Goal: Navigation & Orientation: Find specific page/section

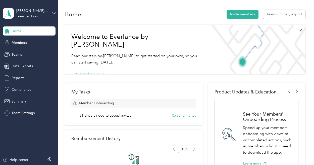
click at [28, 89] on span "Compliance" at bounding box center [22, 89] width 20 height 5
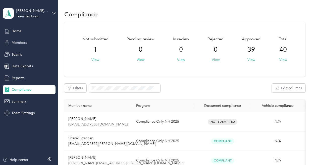
click at [24, 44] on span "Members" at bounding box center [19, 42] width 15 height 5
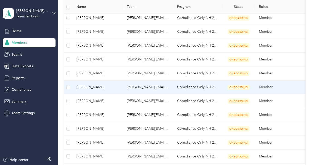
scroll to position [301, 0]
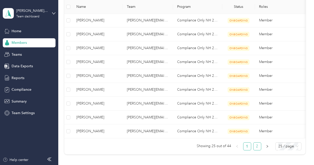
click at [257, 149] on link "2" at bounding box center [257, 146] width 8 height 8
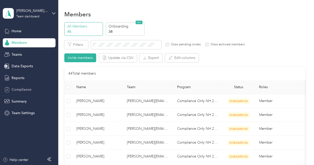
click at [28, 92] on div "Compliance" at bounding box center [29, 89] width 53 height 9
